Goal: Transaction & Acquisition: Purchase product/service

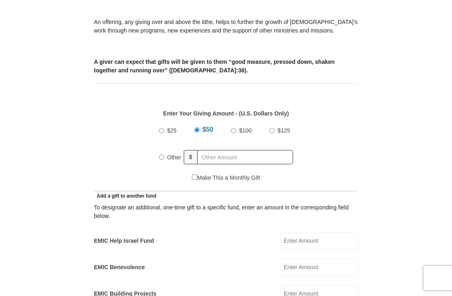
click at [164, 158] on input "Other" at bounding box center [161, 156] width 5 height 5
radio input "true"
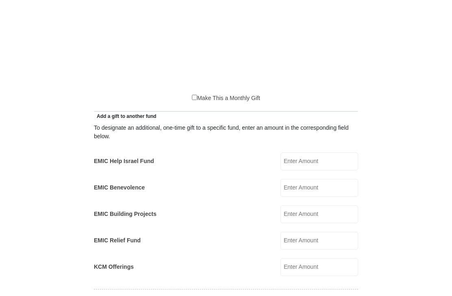
scroll to position [454, 0]
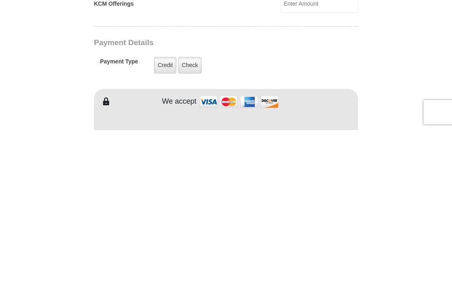
type input "220"
click at [189, 223] on label "Check" at bounding box center [190, 231] width 24 height 17
click at [0, 0] on input "Check" at bounding box center [0, 0] width 0 height 0
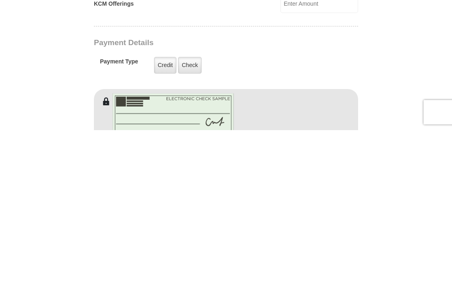
scroll to position [620, 0]
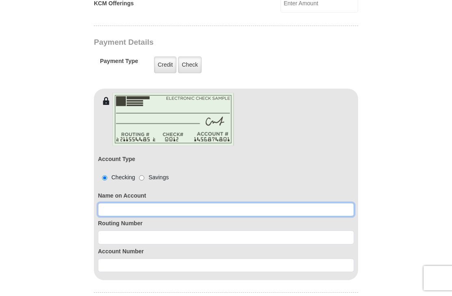
click at [166, 210] on input at bounding box center [226, 210] width 256 height 14
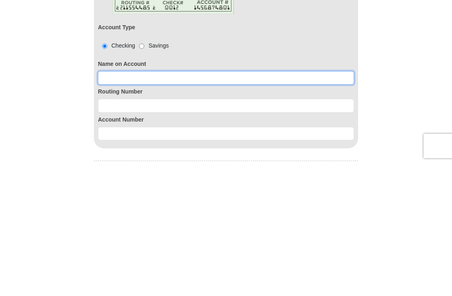
type input "[PERSON_NAME]"
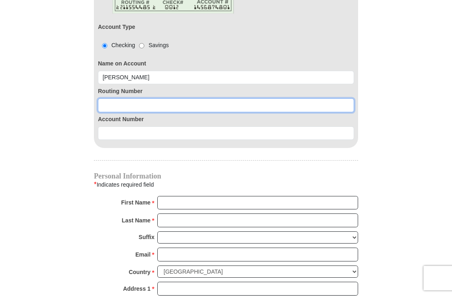
click at [151, 112] on input at bounding box center [226, 105] width 256 height 14
type input "111301122"
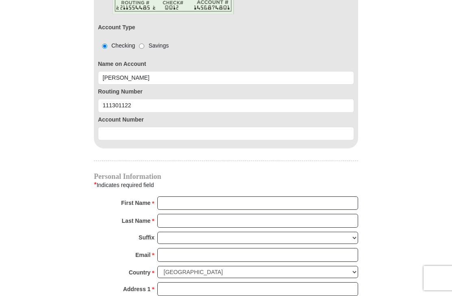
click at [128, 133] on input at bounding box center [226, 134] width 256 height 14
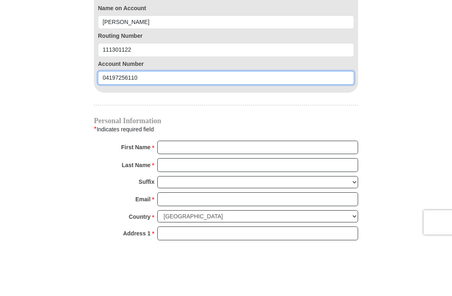
type input "04197256110"
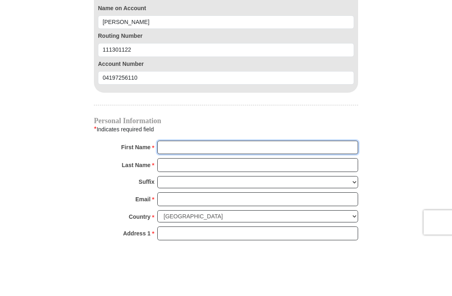
click at [214, 196] on input "First Name *" at bounding box center [257, 203] width 201 height 14
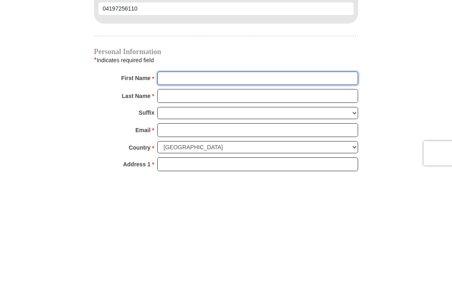
type input "[PERSON_NAME]"
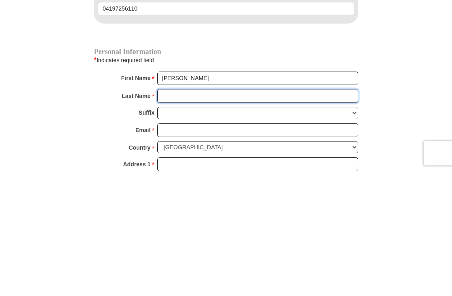
type input "Winchester"
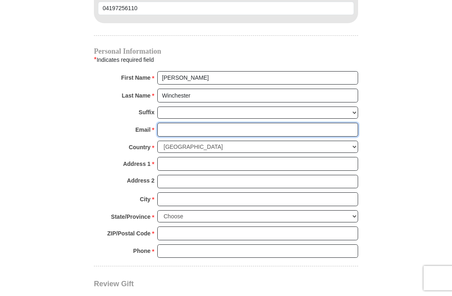
click at [185, 128] on input "Email *" at bounding box center [257, 130] width 201 height 14
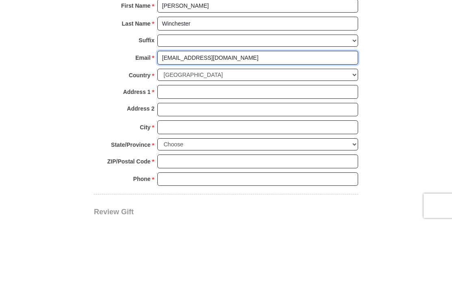
type input "[EMAIL_ADDRESS][DOMAIN_NAME]"
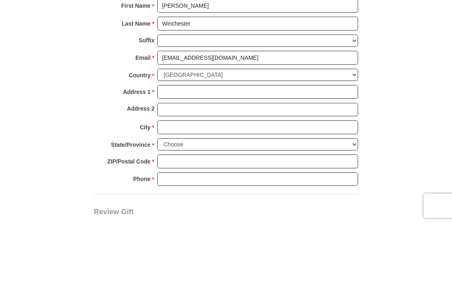
click at [178, 157] on input "Address 1 *" at bounding box center [257, 164] width 201 height 14
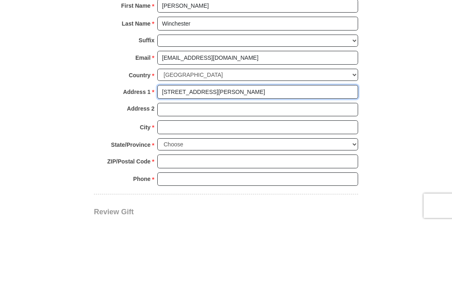
type input "[STREET_ADDRESS][PERSON_NAME]"
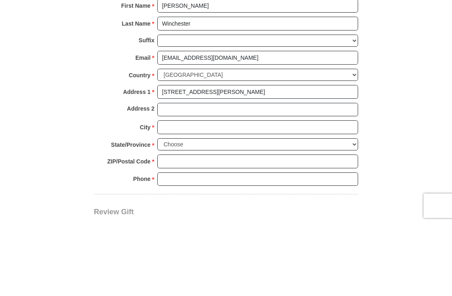
click at [184, 193] on input "City *" at bounding box center [257, 200] width 201 height 14
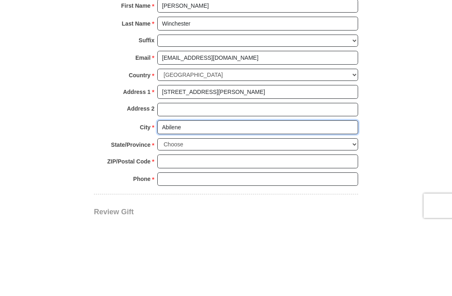
type input "Abilene"
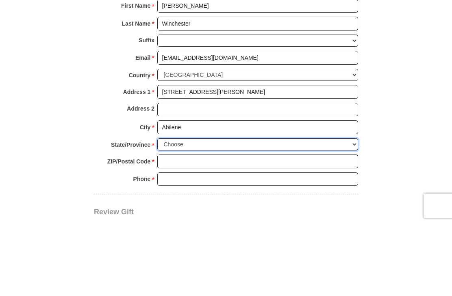
click at [195, 211] on select "Choose [US_STATE] [US_STATE] [US_STATE] [US_STATE] [US_STATE] Armed Forces Amer…" at bounding box center [257, 217] width 201 height 13
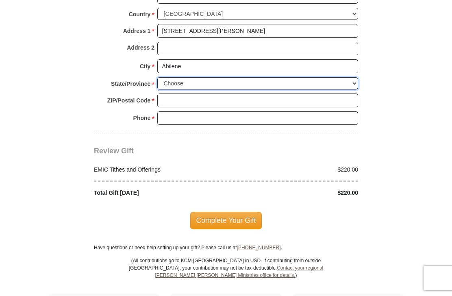
select select "[GEOGRAPHIC_DATA]"
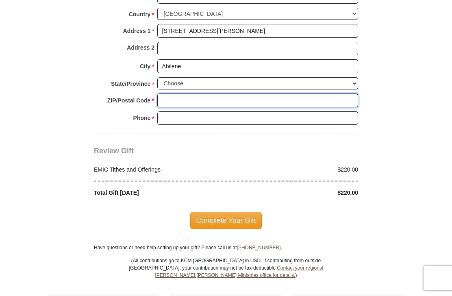
click at [173, 95] on input "ZIP/Postal Code *" at bounding box center [257, 100] width 201 height 14
type input "79605"
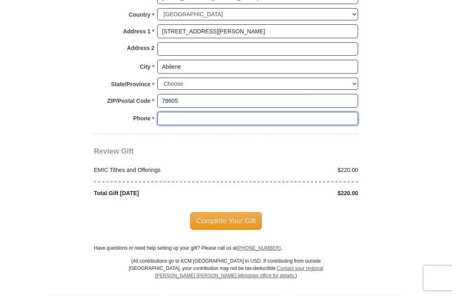
click at [178, 112] on input "Phone * *" at bounding box center [257, 119] width 201 height 14
type input "3257251063"
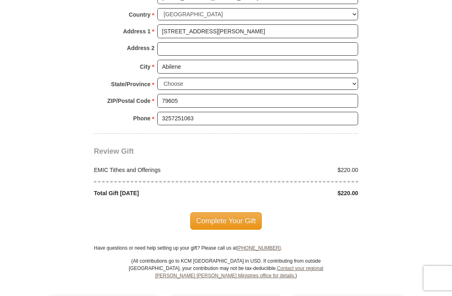
scroll to position [1009, 0]
click at [245, 217] on span "Complete Your Gift" at bounding box center [226, 220] width 72 height 17
